Goal: Information Seeking & Learning: Learn about a topic

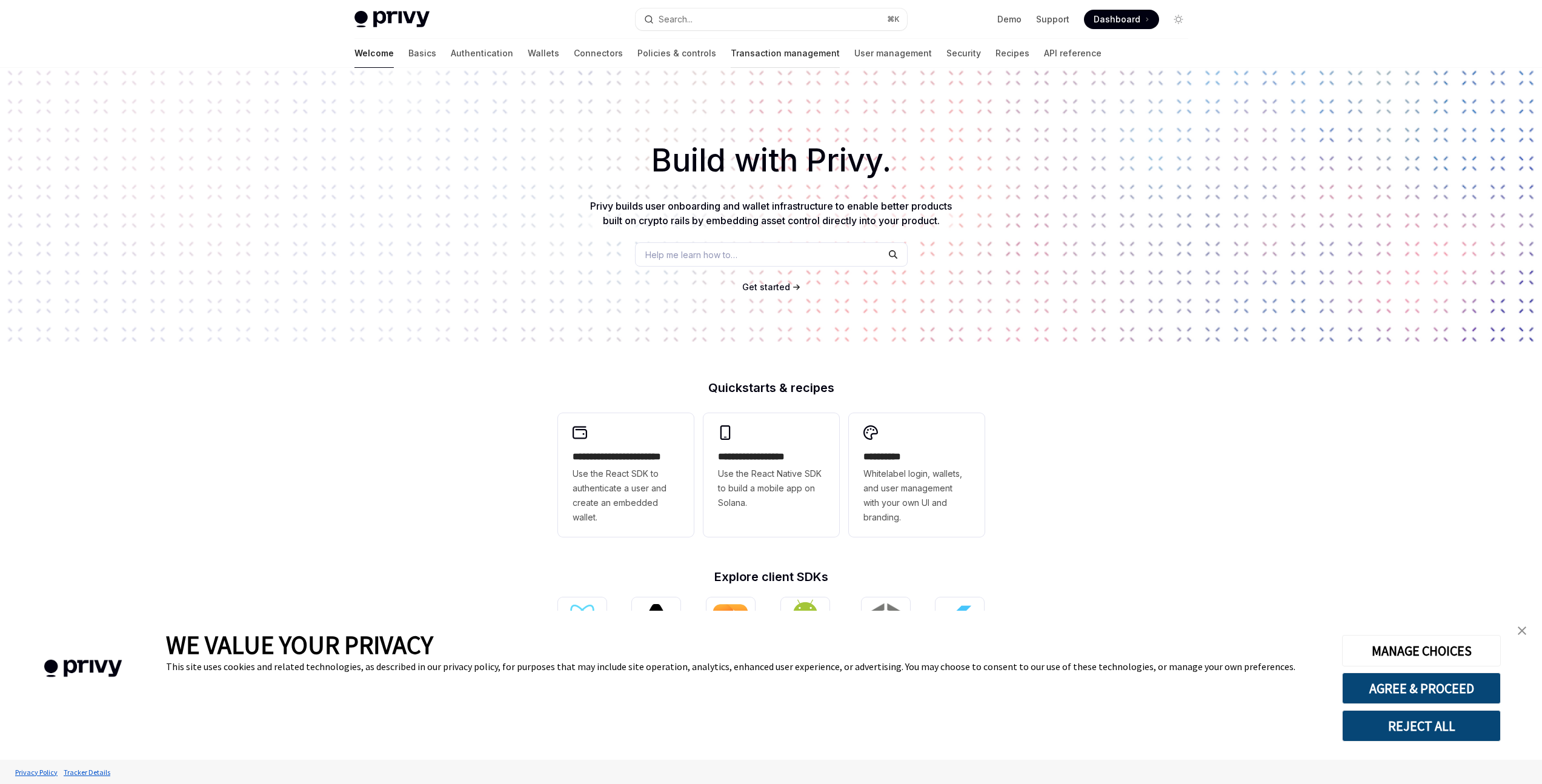
click at [731, 53] on link "Transaction management" at bounding box center [785, 53] width 109 height 29
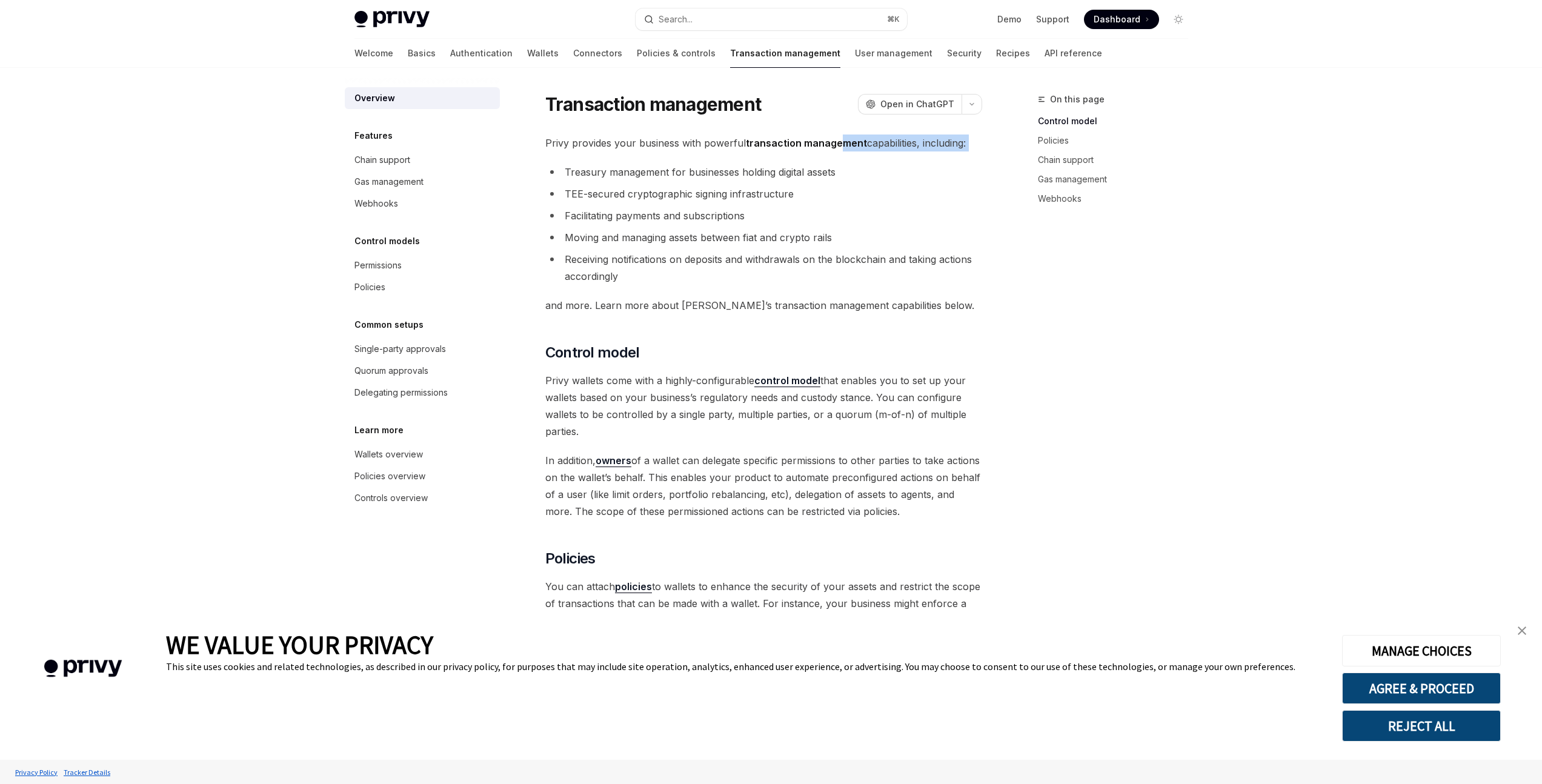
click at [830, 153] on div "Privy provides your business with powerful transaction management capabilities,…" at bounding box center [764, 795] width 437 height 1321
click at [527, 55] on link "Wallets" at bounding box center [542, 53] width 31 height 29
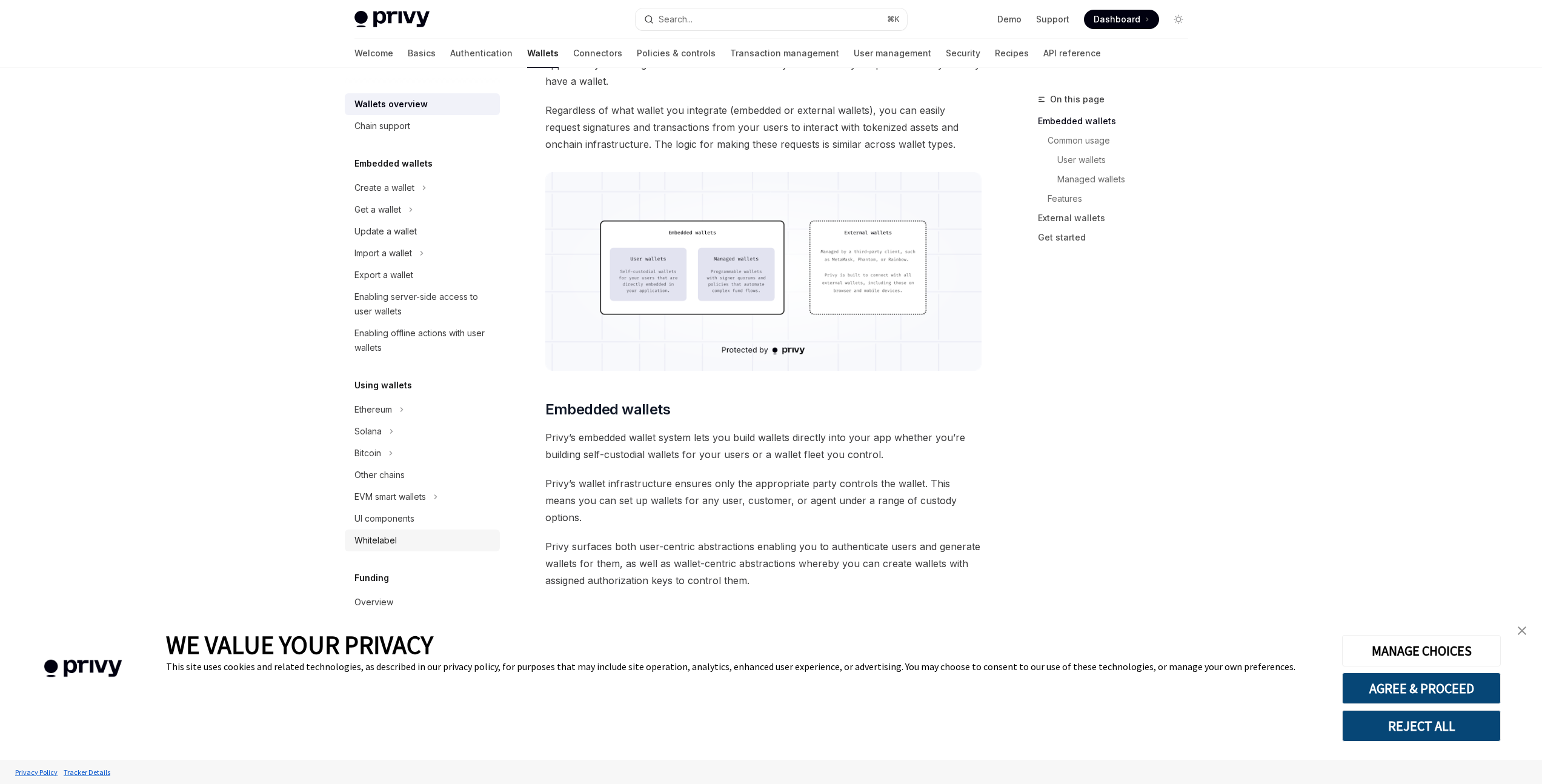
scroll to position [256, 0]
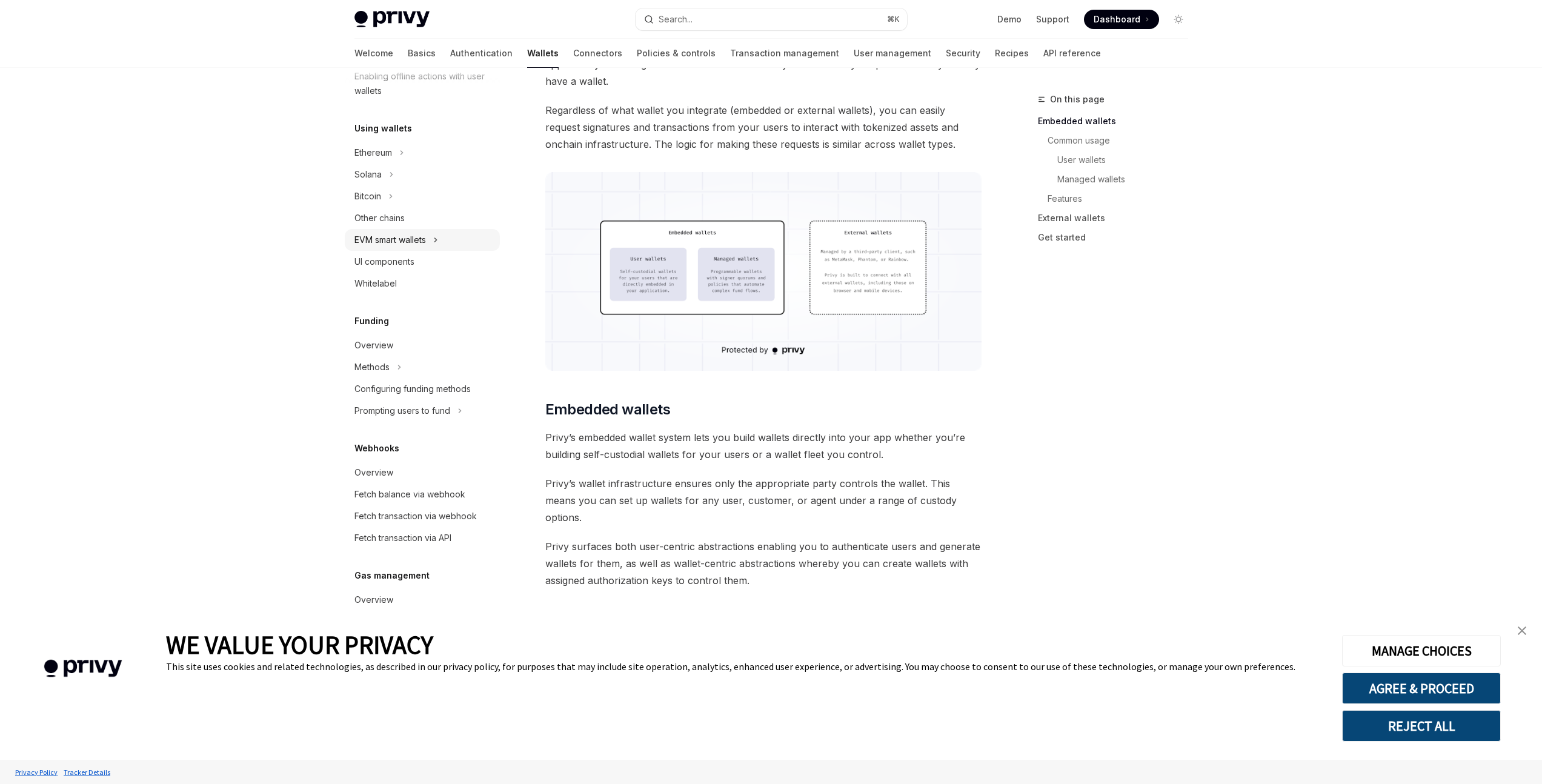
click at [409, 235] on div "EVM smart wallets" at bounding box center [390, 240] width 72 height 15
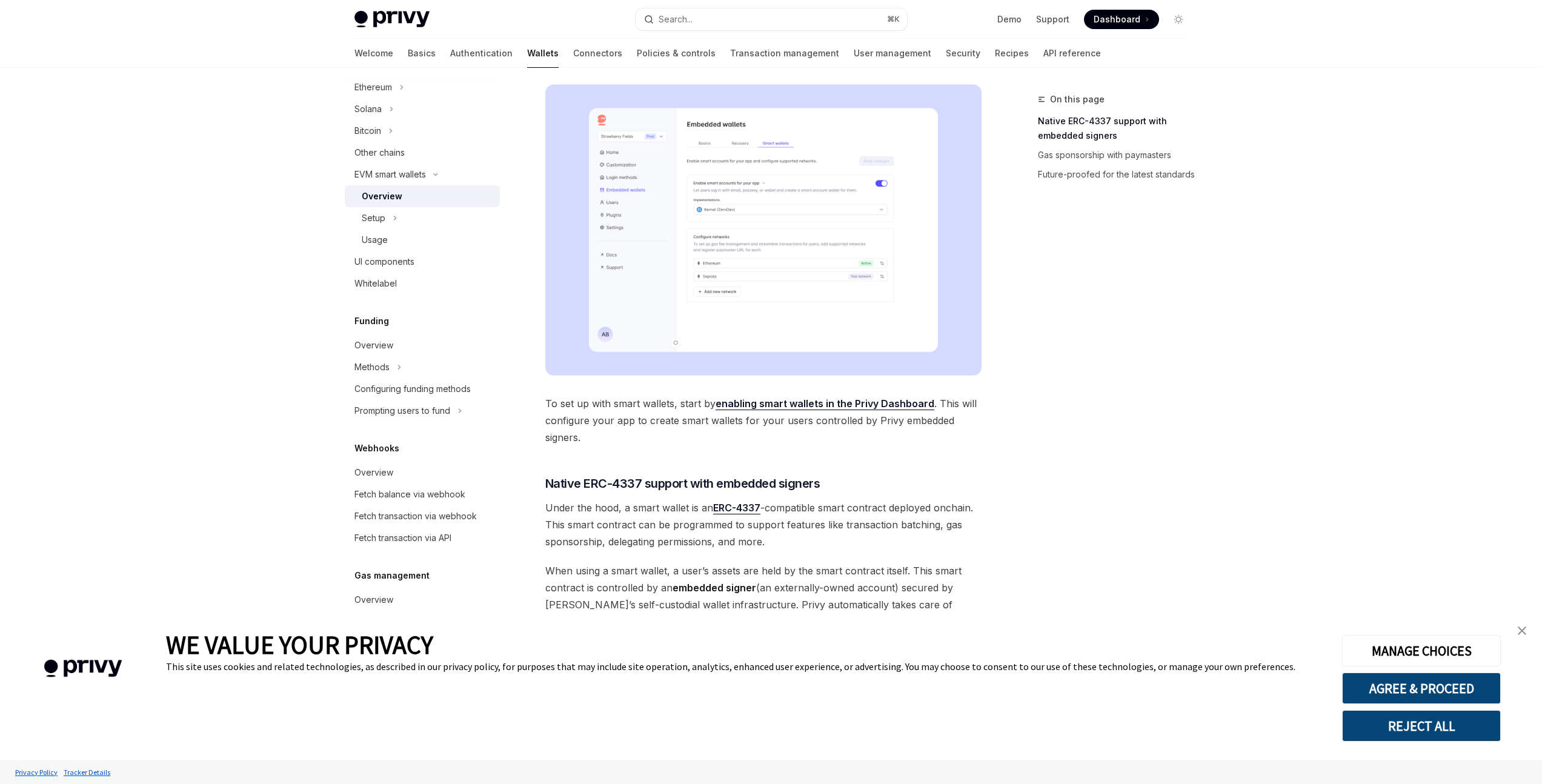
scroll to position [315, 0]
click at [393, 351] on div "Overview" at bounding box center [423, 351] width 138 height 15
type textarea "*"
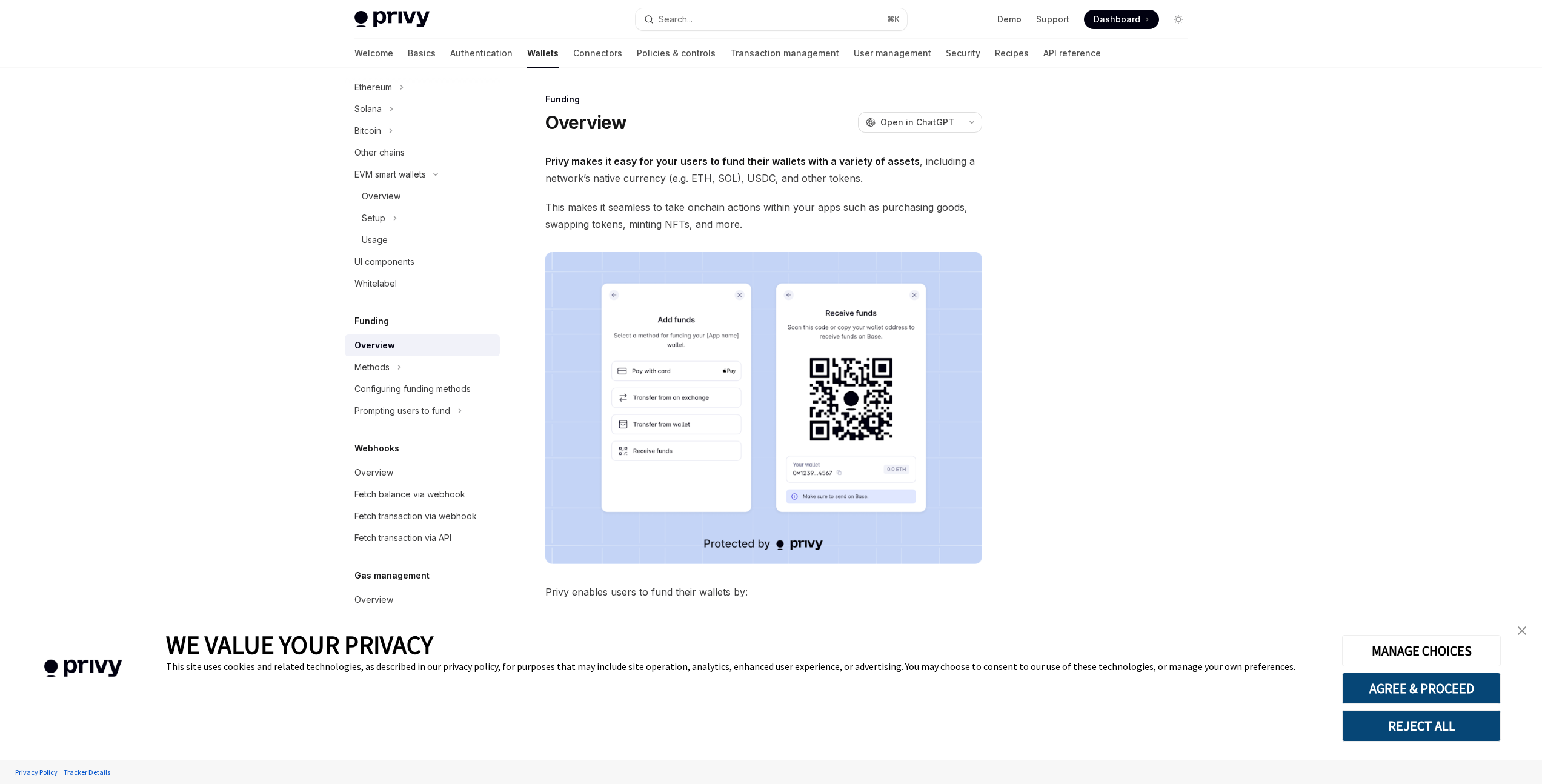
scroll to position [278, 0]
